Goal: Transaction & Acquisition: Purchase product/service

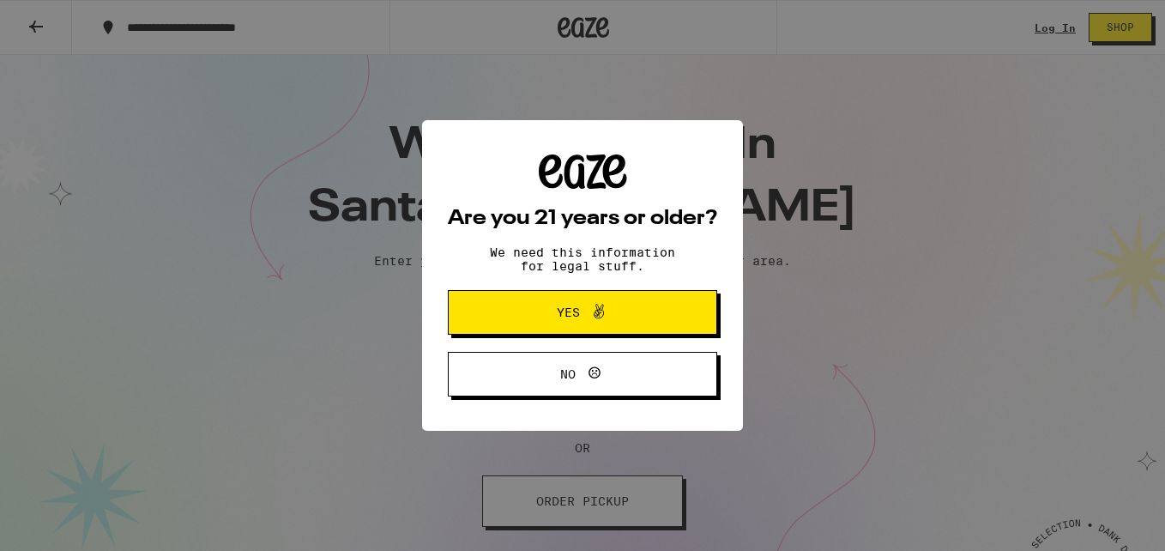
click at [742, 399] on div "Are you 21 years or older? We need this information for legal stuff. Yes No" at bounding box center [582, 275] width 1165 height 551
click at [563, 308] on span "Yes" at bounding box center [568, 312] width 23 height 12
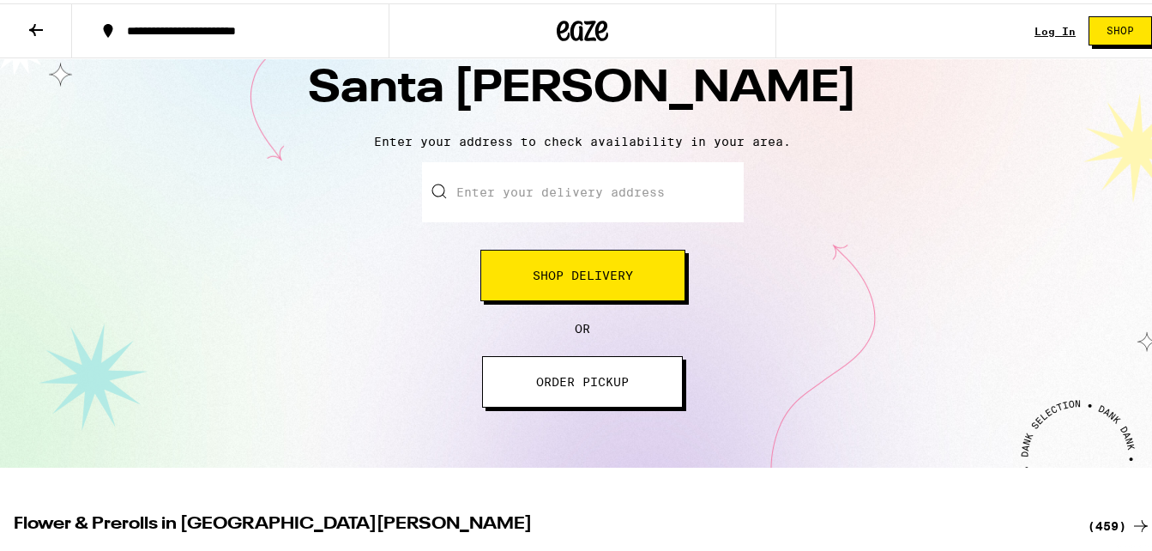
scroll to position [124, 0]
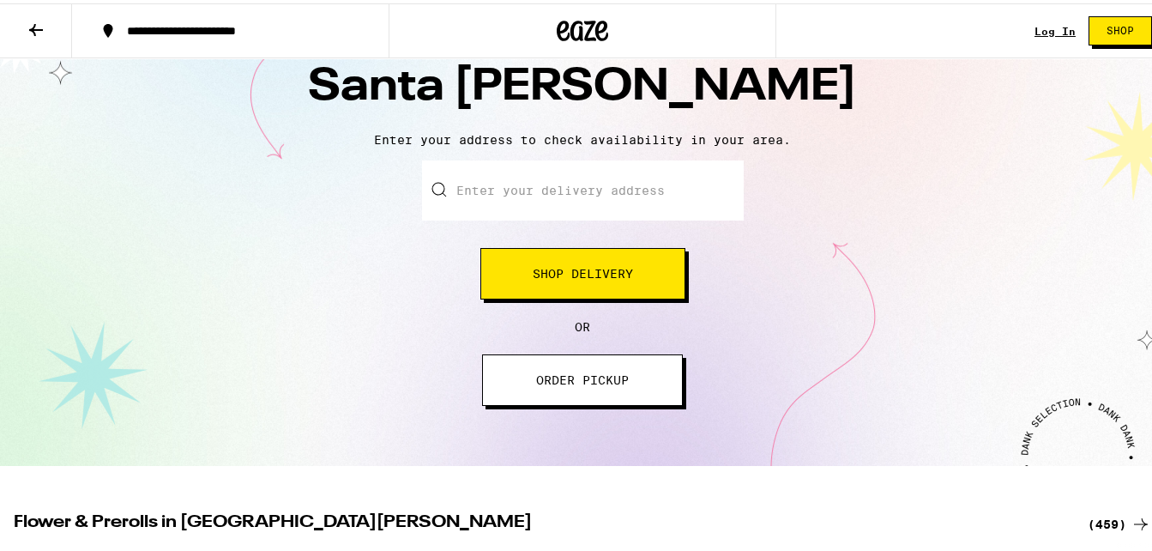
click at [623, 187] on input "Enter your delivery address" at bounding box center [583, 187] width 322 height 60
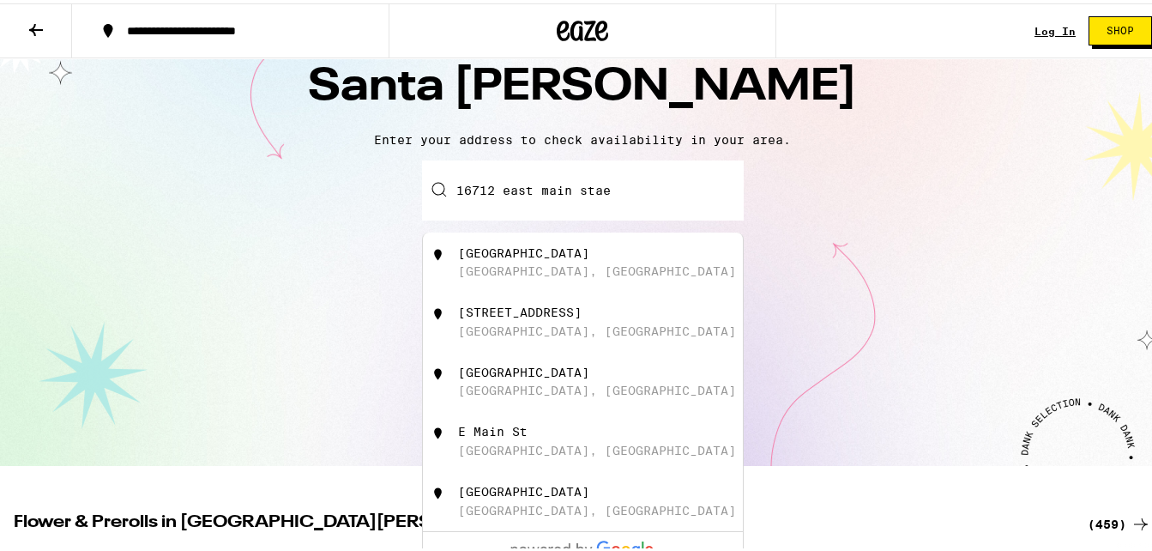
click at [527, 255] on div "[GEOGRAPHIC_DATA]" at bounding box center [523, 250] width 131 height 14
type input "[GEOGRAPHIC_DATA]"
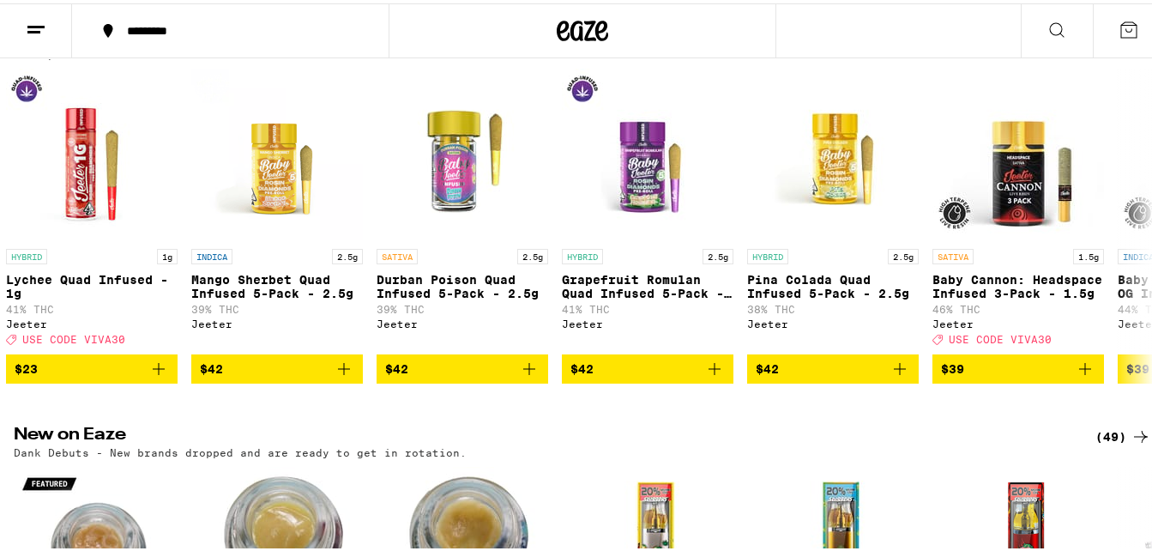
scroll to position [1004, 0]
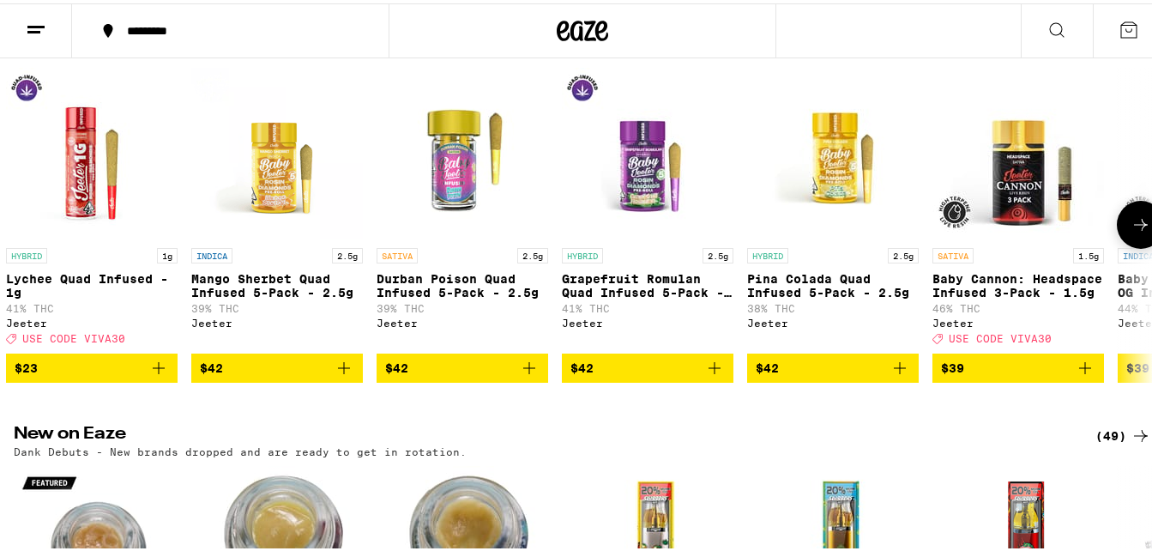
click at [1131, 232] on icon at bounding box center [1141, 221] width 21 height 21
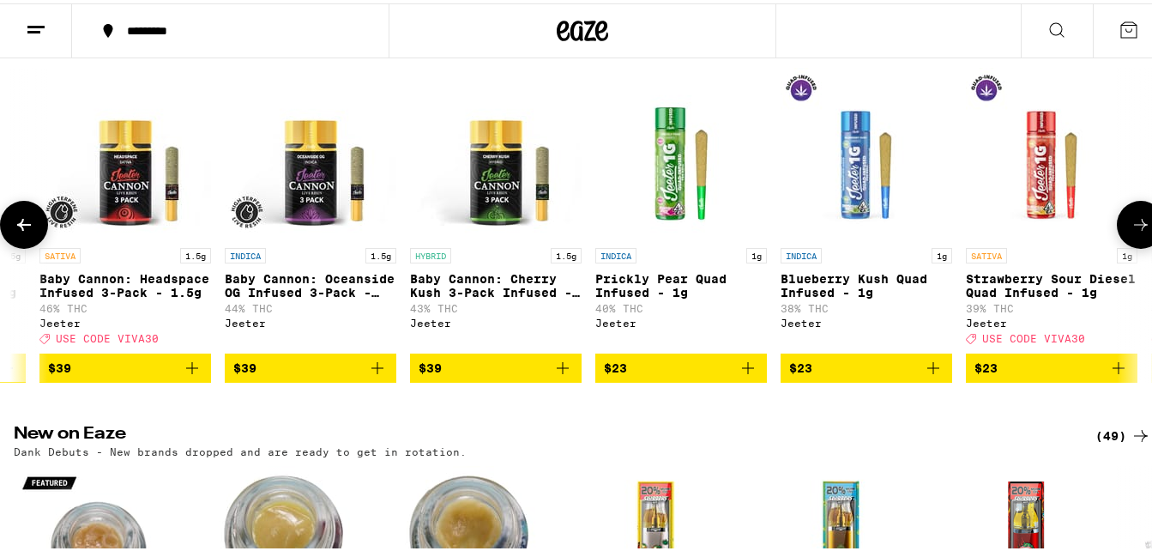
scroll to position [0, 945]
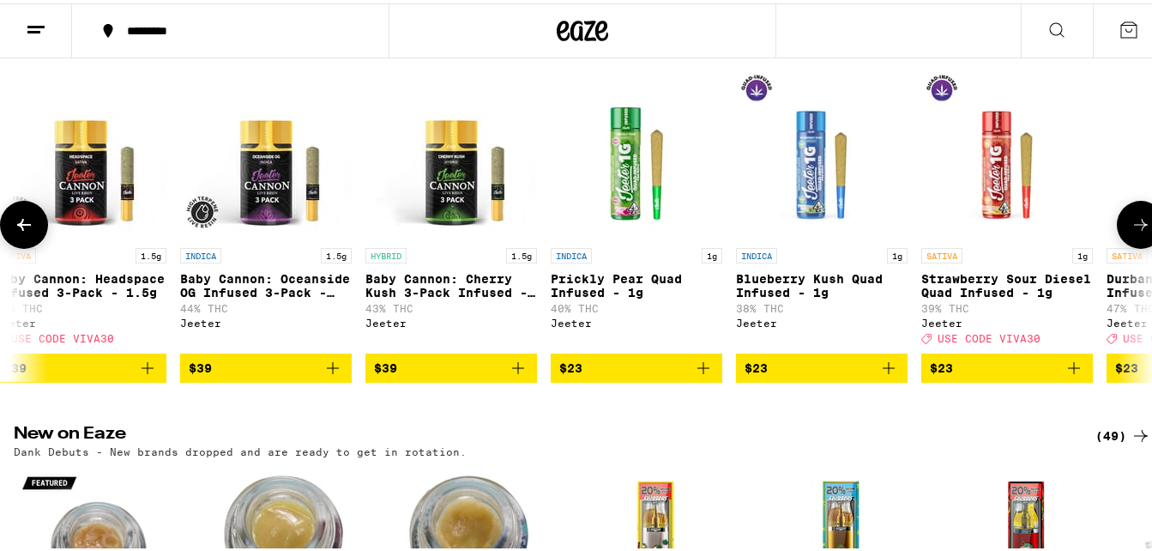
click at [1131, 232] on icon at bounding box center [1141, 221] width 21 height 21
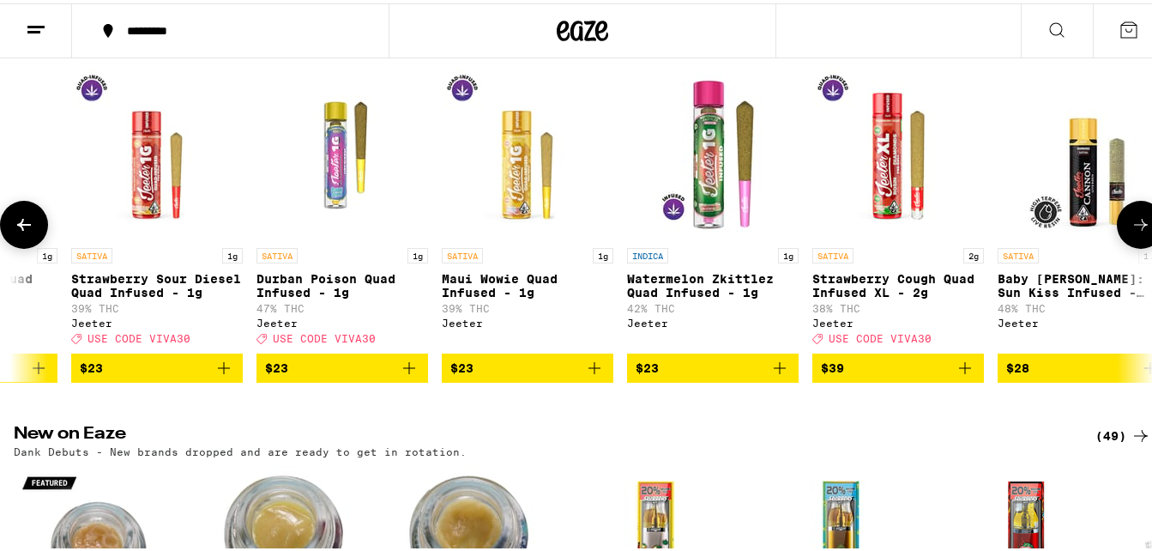
scroll to position [0, 1883]
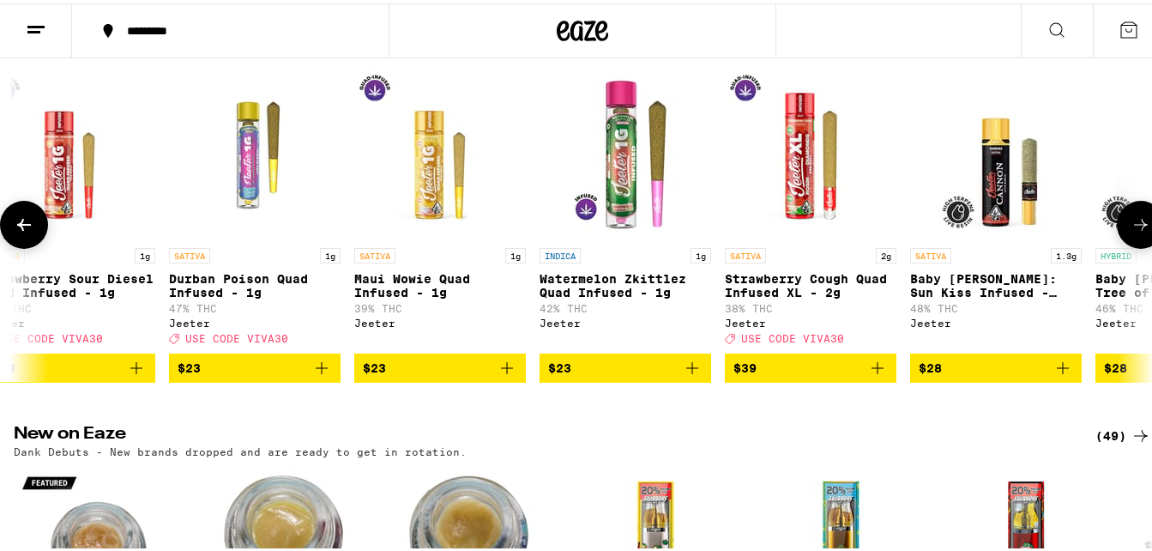
click at [1131, 232] on icon at bounding box center [1141, 221] width 21 height 21
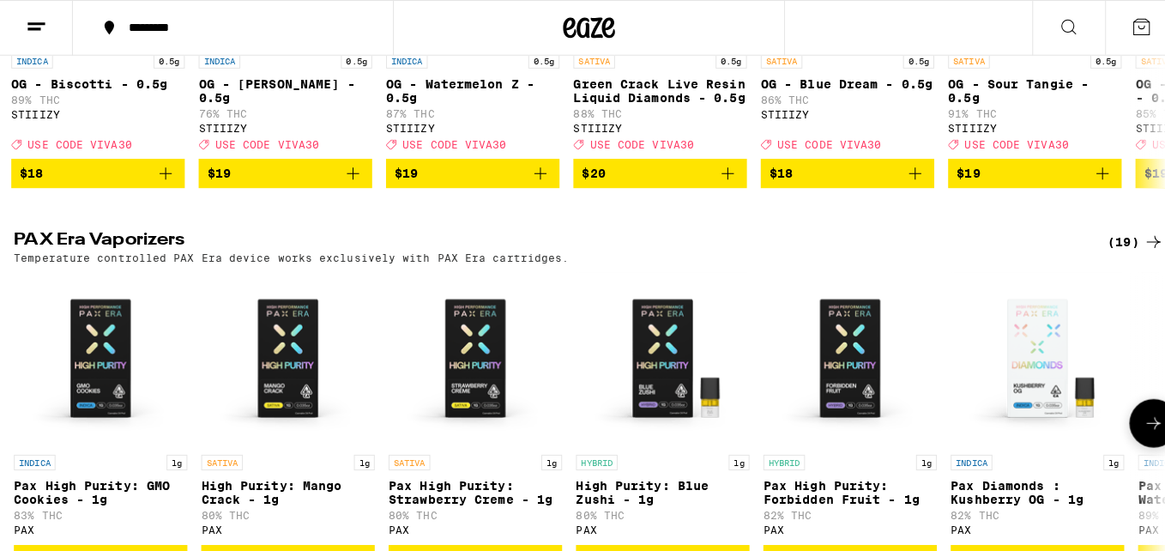
scroll to position [0, 10]
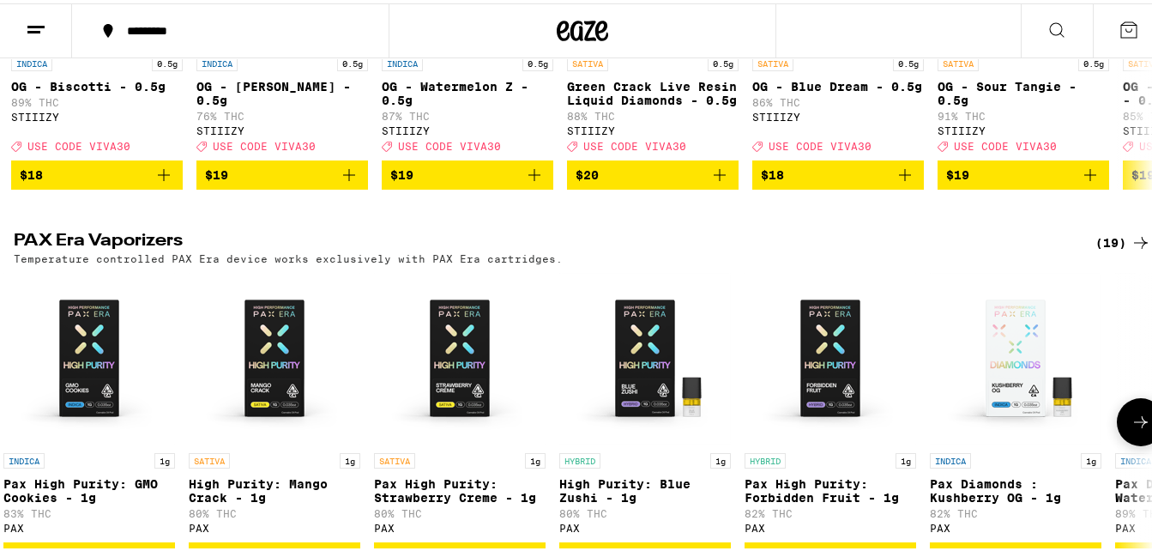
click at [749, 441] on img "Open page for Pax High Purity: Forbidden Fruit - 1g from PAX" at bounding box center [831, 355] width 172 height 172
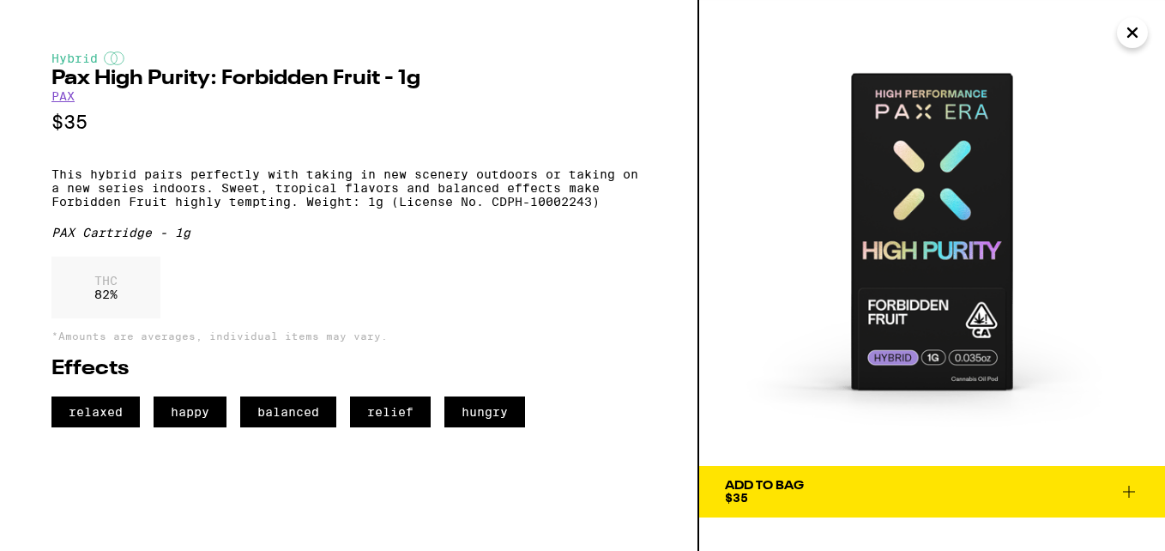
scroll to position [0, 2754]
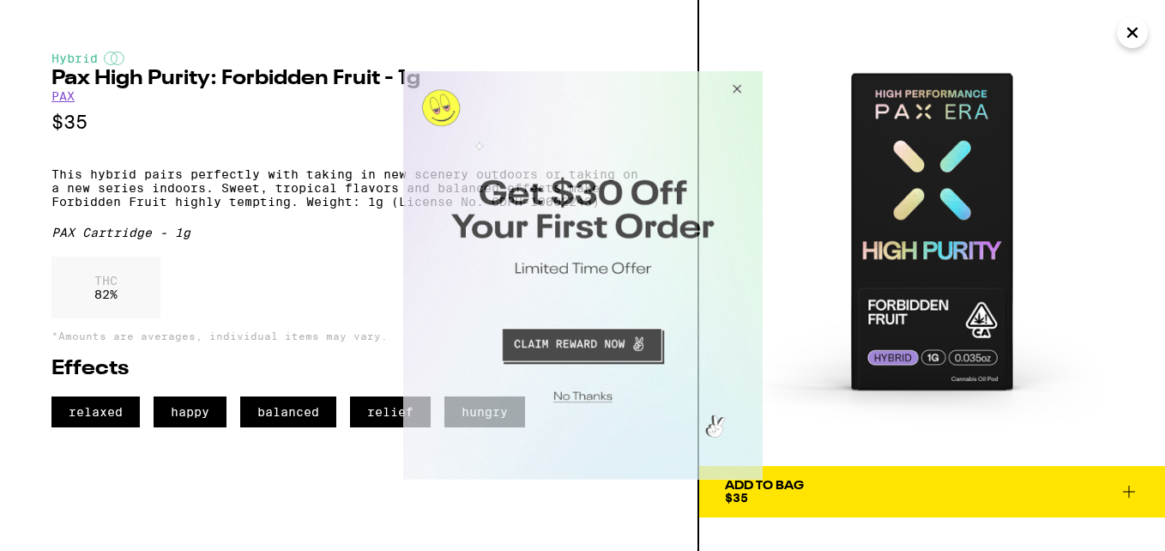
click at [734, 89] on button "Close Modal" at bounding box center [733, 91] width 46 height 41
